Goal: Task Accomplishment & Management: Use online tool/utility

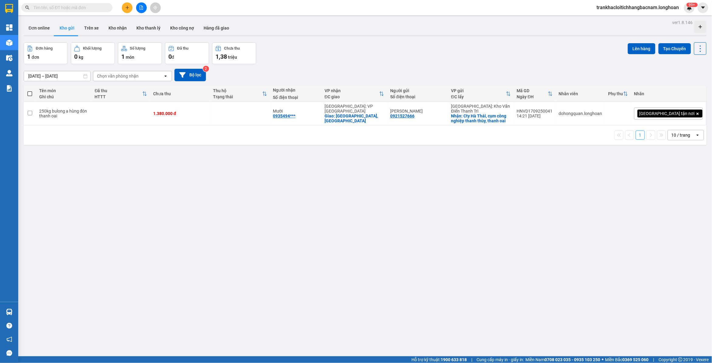
click at [309, 80] on div "[DATE] – [DATE] Press the down arrow key to interact with the calendar and sele…" at bounding box center [365, 75] width 683 height 12
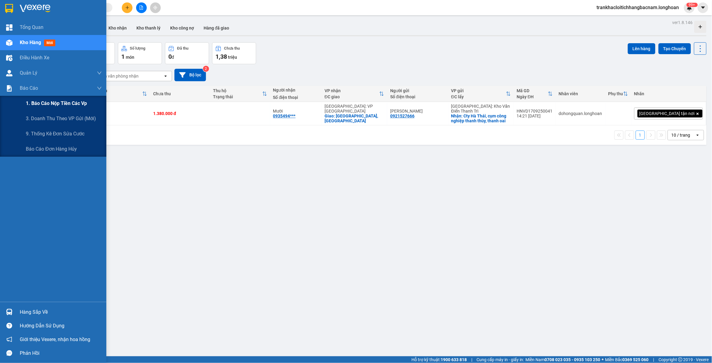
click at [45, 104] on span "1. Báo cáo nộp tiền các vp" at bounding box center [56, 103] width 61 height 8
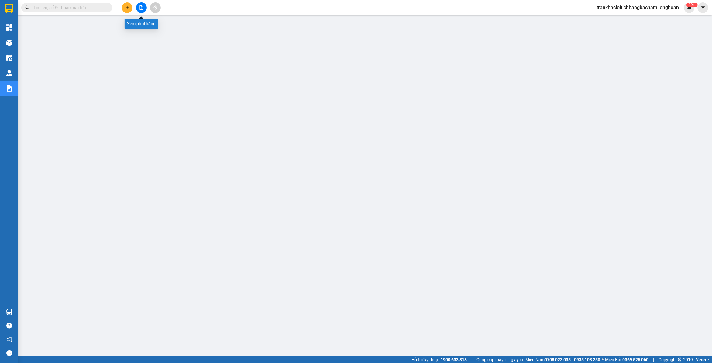
click at [144, 9] on button at bounding box center [141, 7] width 11 height 11
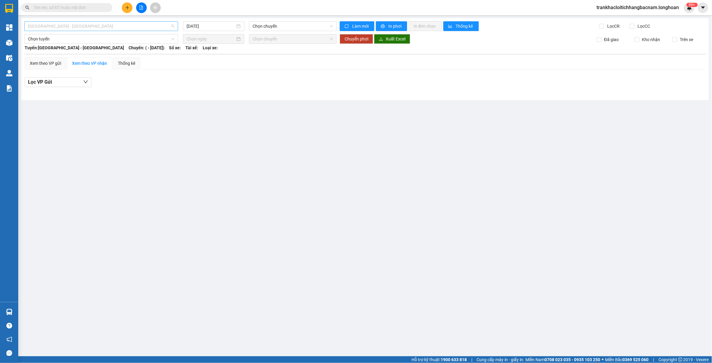
click at [123, 26] on span "[GEOGRAPHIC_DATA] - [GEOGRAPHIC_DATA]" at bounding box center [101, 26] width 147 height 9
type input "nam [GEOGRAPHIC_DATA]"
click at [65, 49] on div "Nam [GEOGRAPHIC_DATA]" at bounding box center [101, 48] width 147 height 7
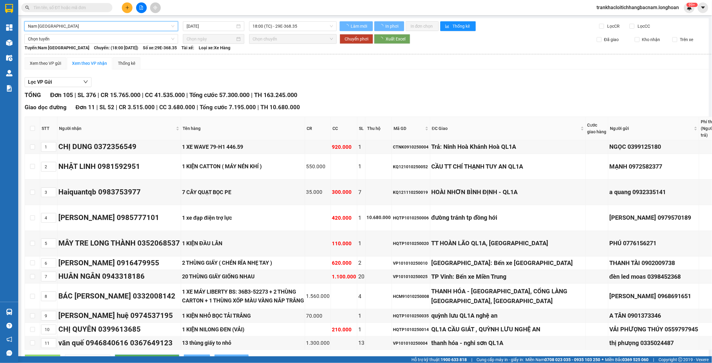
click at [384, 84] on div "Lọc VP Gửi" at bounding box center [417, 82] width 784 height 10
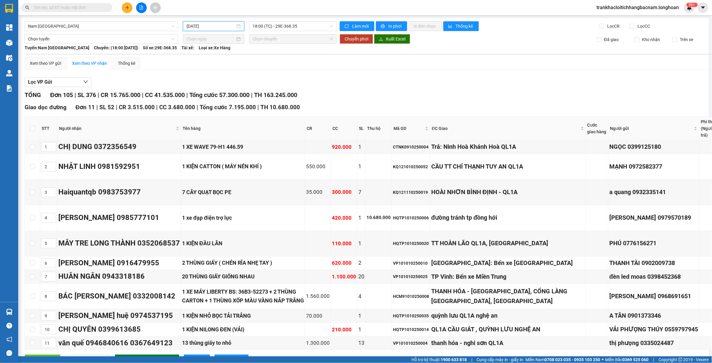
click at [200, 24] on input "[DATE]" at bounding box center [211, 26] width 49 height 7
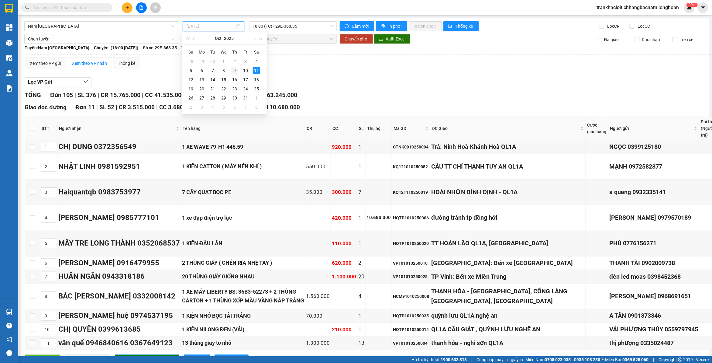
click at [235, 71] on div "9" at bounding box center [234, 70] width 7 height 7
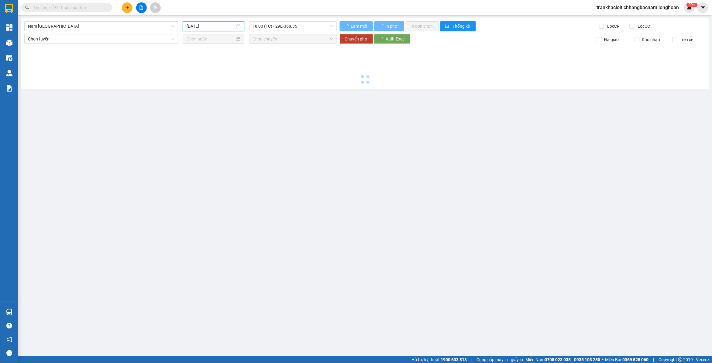
type input "[DATE]"
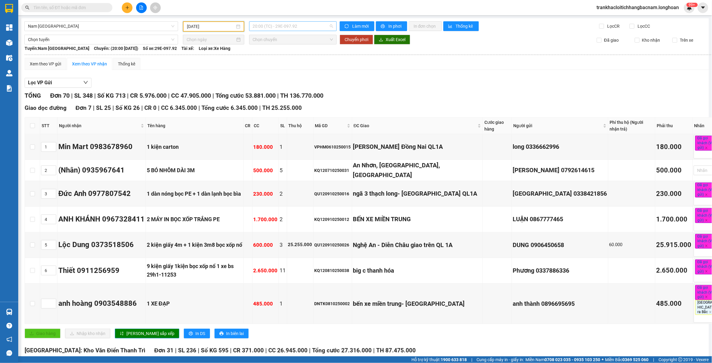
click at [306, 28] on span "20:00 (TC) - 29E-097.92" at bounding box center [293, 26] width 81 height 9
click at [289, 60] on div "22:00 (TC) - 29H-954.95" at bounding box center [274, 57] width 47 height 7
